Goal: Task Accomplishment & Management: Complete application form

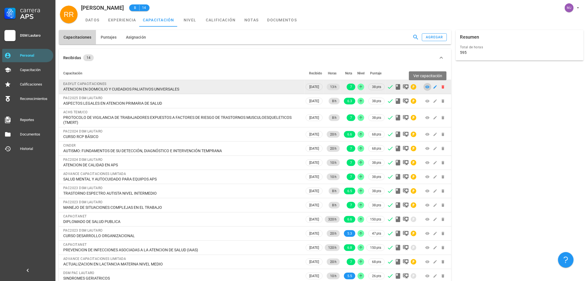
click at [426, 85] on icon at bounding box center [427, 87] width 4 height 4
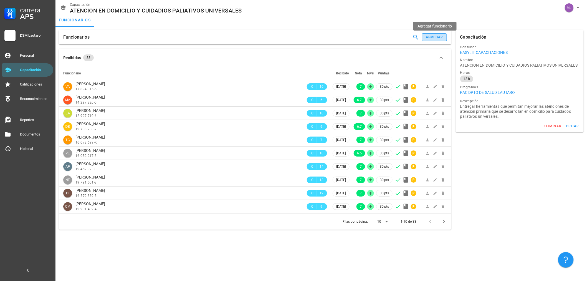
click at [435, 36] on div "agregar" at bounding box center [434, 37] width 18 height 4
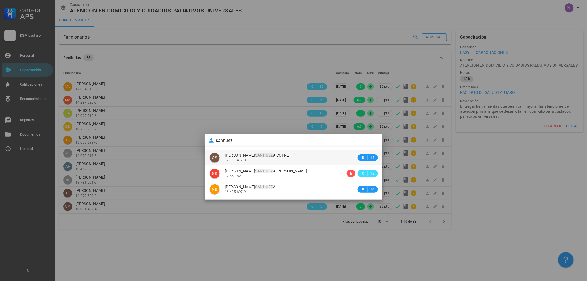
click at [287, 157] on div "[PERSON_NAME] A COFRE" at bounding box center [291, 155] width 132 height 5
type input "[PERSON_NAME] COFRE"
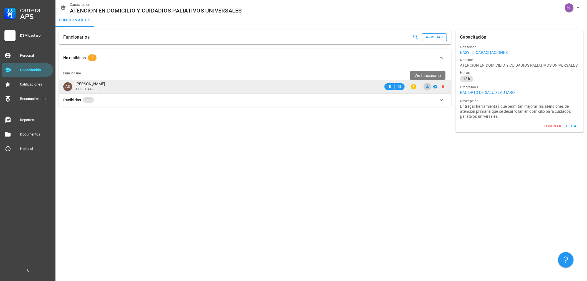
click at [425, 84] on link at bounding box center [427, 87] width 8 height 8
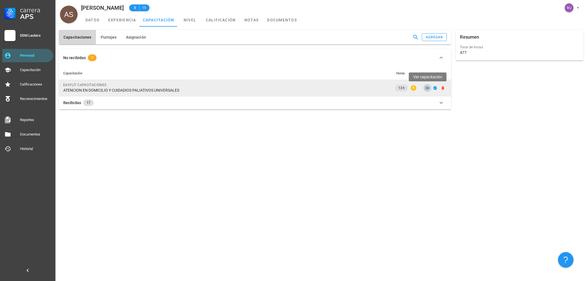
click at [426, 87] on icon at bounding box center [427, 88] width 4 height 3
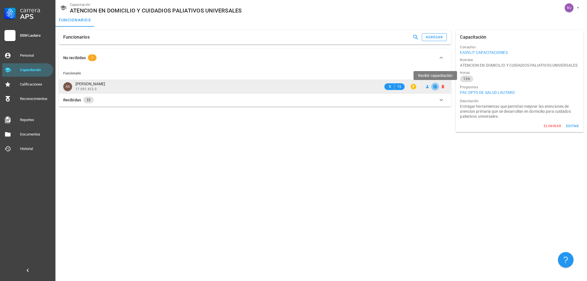
click at [434, 86] on icon "button" at bounding box center [435, 87] width 4 height 4
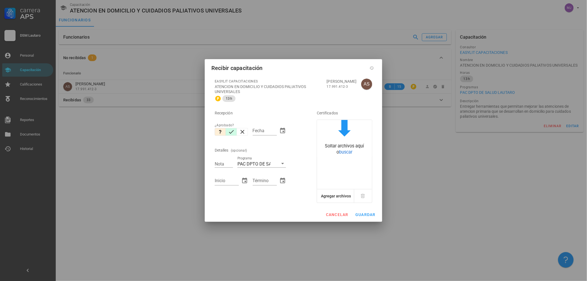
click at [232, 133] on icon "button" at bounding box center [231, 131] width 7 height 7
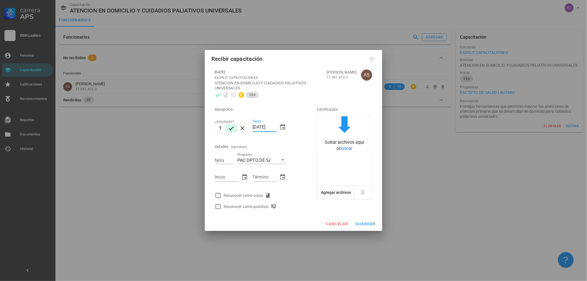
click at [275, 125] on input "[DATE]" at bounding box center [265, 127] width 24 height 9
drag, startPoint x: 276, startPoint y: 127, endPoint x: 73, endPoint y: 86, distance: 207.1
click at [73, 86] on div "Carrera APS DSM Lautaro Personal Capacitación Calificaciones Reconocimientos Re…" at bounding box center [293, 140] width 587 height 281
type input "[DATE]"
type input "6.2"
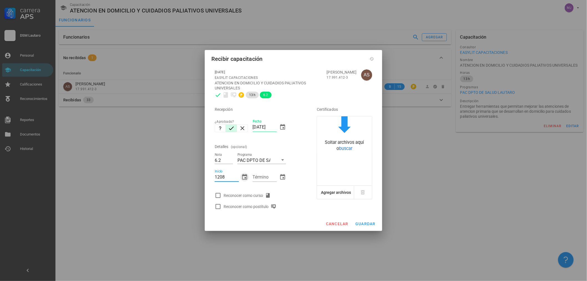
type input "[DATE]"
click at [247, 197] on div "Reconocer como curso" at bounding box center [247, 195] width 49 height 7
checkbox input "true"
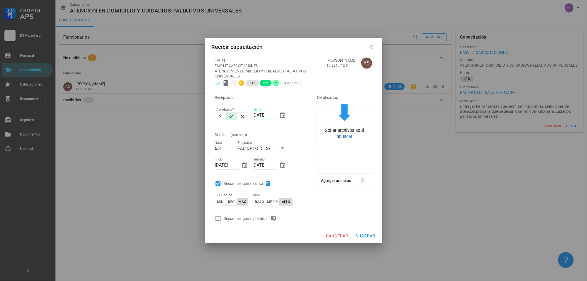
click at [259, 220] on div "Reconocer como postítulo" at bounding box center [250, 218] width 55 height 7
checkbox input "true"
click at [366, 233] on span "guardar" at bounding box center [365, 235] width 21 height 4
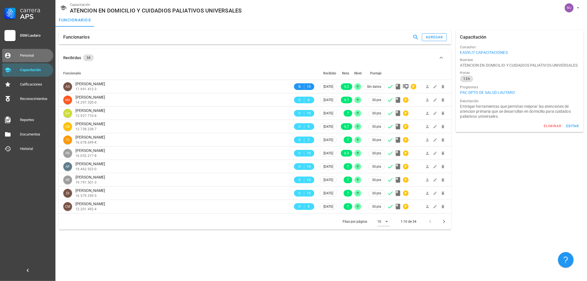
click at [23, 54] on div "Personal" at bounding box center [35, 55] width 31 height 4
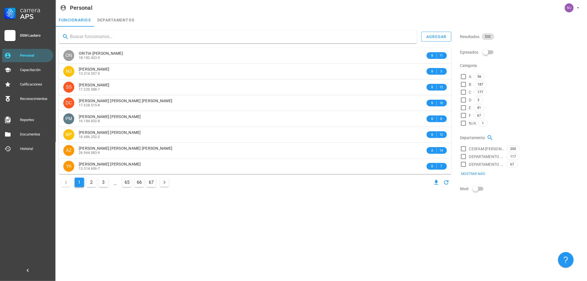
click at [95, 34] on input "text" at bounding box center [241, 36] width 342 height 9
click at [438, 33] on button "agregar" at bounding box center [436, 37] width 30 height 10
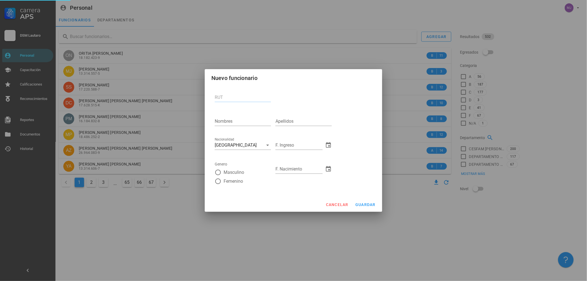
click at [233, 98] on input "RUT" at bounding box center [243, 97] width 56 height 9
type input "27.231.314-8"
click at [218, 125] on input "Nombres" at bounding box center [243, 121] width 56 height 9
type input "[PERSON_NAME]"
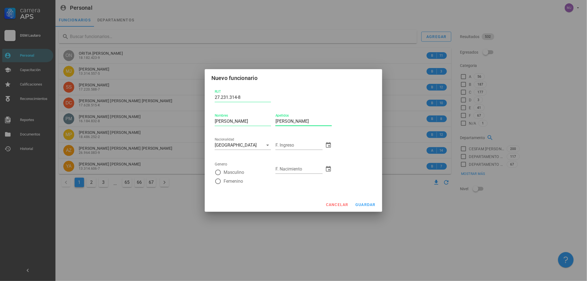
type input "[PERSON_NAME]"
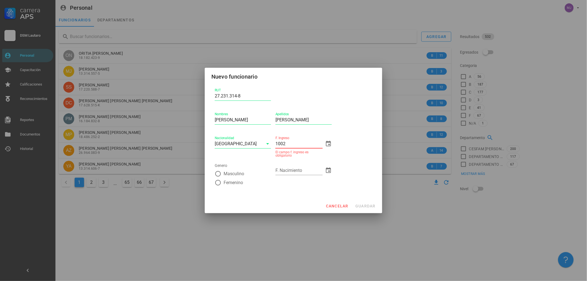
type input "[DATE]"
click at [270, 170] on div "Masculino" at bounding box center [243, 173] width 56 height 7
radio input "true"
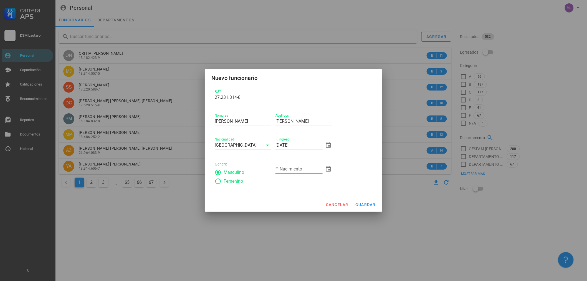
click at [296, 168] on div "F. Nacimiento" at bounding box center [298, 168] width 47 height 9
click at [304, 172] on input "F. Nacimiento" at bounding box center [298, 168] width 47 height 9
type input "[DATE]"
click at [352, 154] on div "RUT 27.231.314-8 Nombres FEINNY [PERSON_NAME] Apellidos [PERSON_NAME] Nacionali…" at bounding box center [293, 139] width 162 height 106
click at [368, 202] on span "guardar" at bounding box center [365, 204] width 21 height 4
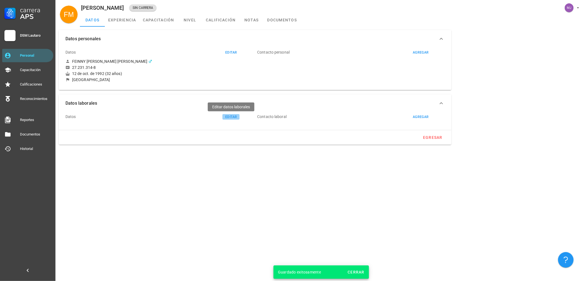
click at [236, 117] on div "editar" at bounding box center [231, 117] width 12 height 4
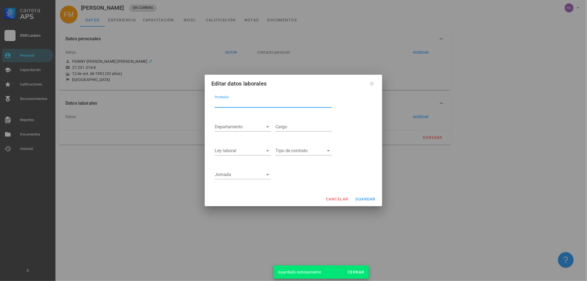
click at [236, 98] on input "Profesión" at bounding box center [273, 102] width 117 height 9
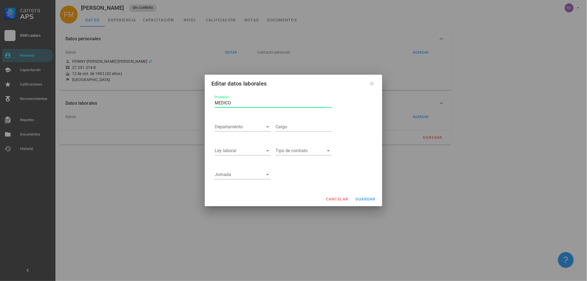
type input "MEDICO"
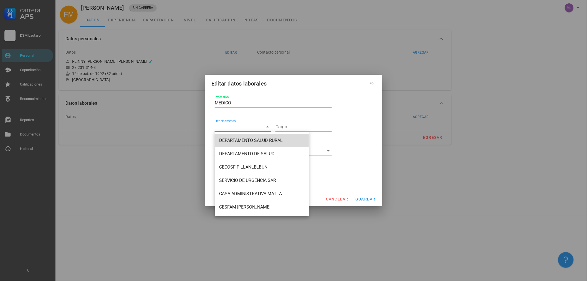
type input "DEPARTAMENTO SALUD RURAL"
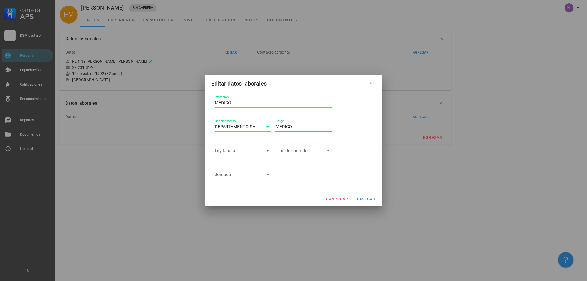
type input "MEDICO"
drag, startPoint x: 352, startPoint y: 89, endPoint x: 237, endPoint y: 150, distance: 129.9
click at [237, 150] on input "Ley laboral" at bounding box center [239, 150] width 49 height 9
click at [237, 150] on div "APS 19.378" at bounding box center [242, 155] width 47 height 12
click at [293, 151] on input "Tipo de contrato" at bounding box center [299, 150] width 49 height 9
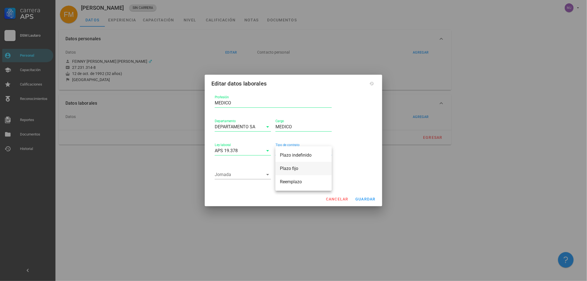
click at [298, 169] on div "Plazo fijo" at bounding box center [303, 168] width 47 height 5
click at [230, 177] on input "Jornada" at bounding box center [239, 174] width 49 height 9
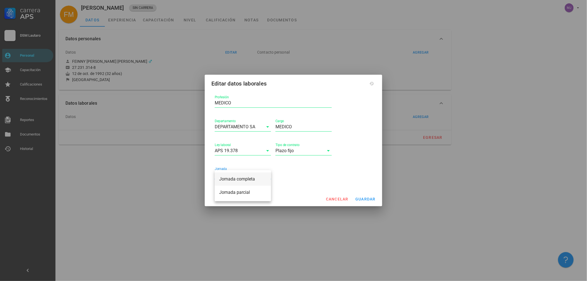
click at [235, 182] on div "Jornada completa" at bounding box center [242, 179] width 47 height 12
click at [365, 198] on span "guardar" at bounding box center [365, 199] width 21 height 4
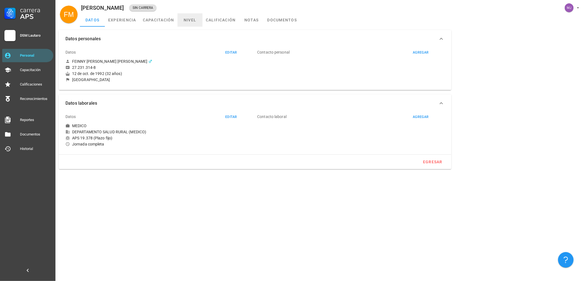
click at [190, 19] on link "nivel" at bounding box center [189, 19] width 25 height 13
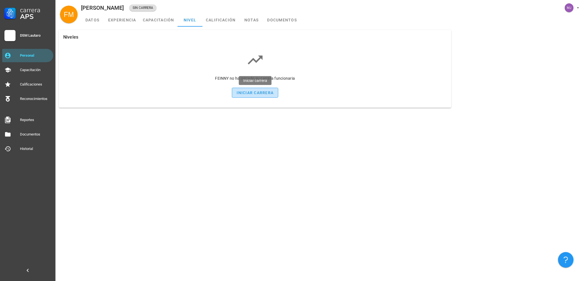
click at [248, 91] on div "iniciar carrera" at bounding box center [255, 92] width 37 height 4
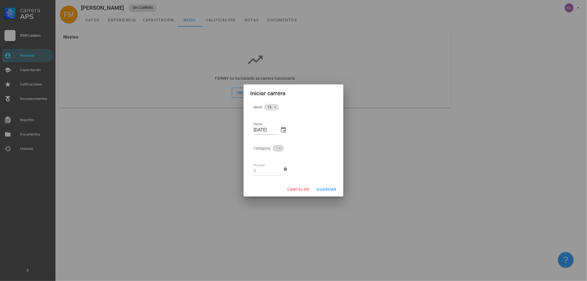
click at [276, 149] on span at bounding box center [278, 148] width 4 height 7
click at [275, 153] on div "A" at bounding box center [276, 153] width 7 height 5
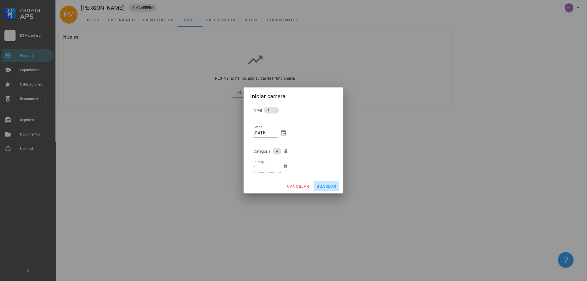
click at [325, 187] on span "guardar" at bounding box center [326, 186] width 21 height 4
type input "0"
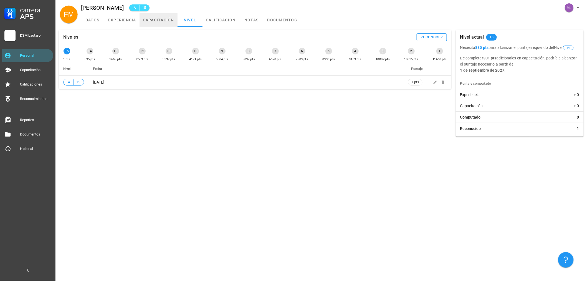
click at [163, 15] on link "capacitación" at bounding box center [158, 19] width 38 height 13
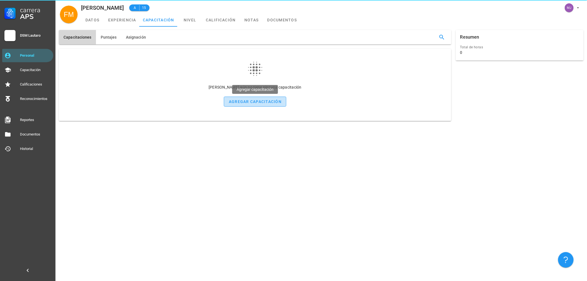
click at [243, 98] on button "agregar capacitación" at bounding box center [255, 101] width 62 height 10
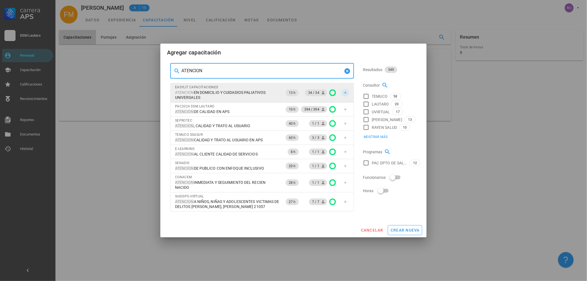
type input "ATENCION"
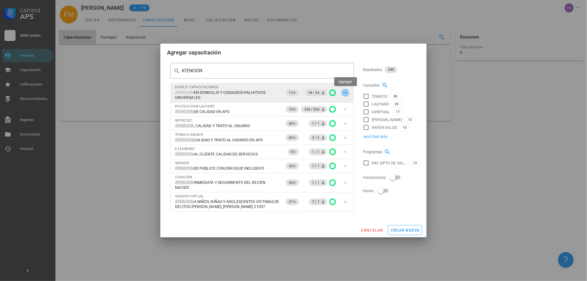
click at [345, 95] on button "button" at bounding box center [345, 93] width 8 height 8
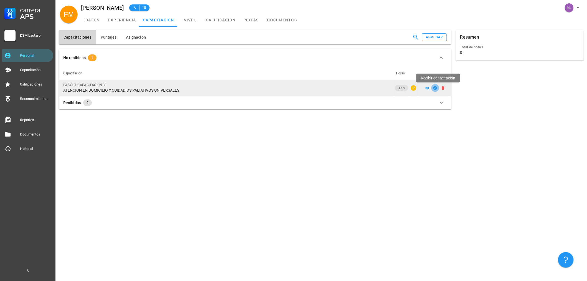
click at [433, 89] on icon "button" at bounding box center [435, 88] width 4 height 4
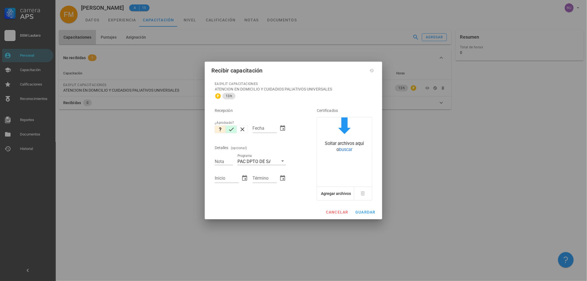
click at [232, 130] on icon "button" at bounding box center [231, 129] width 7 height 7
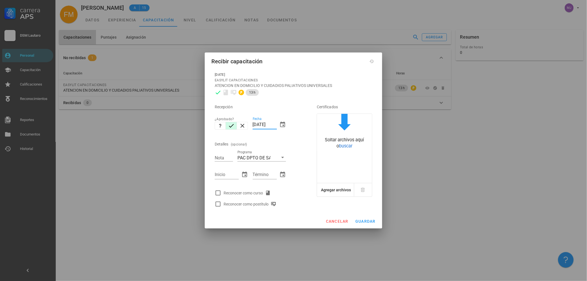
drag, startPoint x: 239, startPoint y: 125, endPoint x: 103, endPoint y: 111, distance: 136.4
click at [107, 125] on div "Carrera APS DSM Lautaro Personal Capacitación Calificaciones Reconocimientos Re…" at bounding box center [293, 140] width 587 height 281
type input "[DATE]"
type input "6.5"
type input "[DATE]"
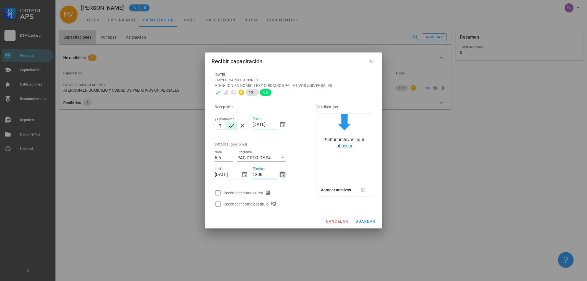
type input "[DATE]"
click at [248, 190] on div "Reconocer como curso" at bounding box center [247, 192] width 49 height 7
checkbox input "true"
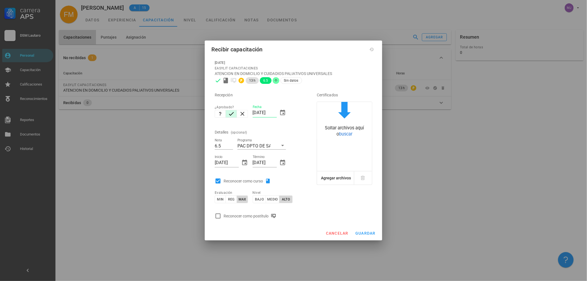
click at [240, 209] on div "Evaluación min reg max" at bounding box center [231, 198] width 38 height 24
click at [237, 214] on div "Reconocer como postítulo" at bounding box center [250, 215] width 55 height 7
checkbox input "true"
click at [364, 234] on span "guardar" at bounding box center [365, 233] width 21 height 4
